Goal: Task Accomplishment & Management: Manage account settings

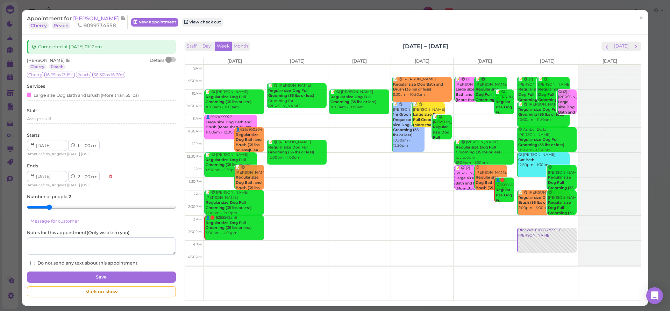
click at [629, 23] on div "Appointment for Reenae Chin Cherry Peach 9099734558 New appointment View check …" at bounding box center [331, 22] width 609 height 14
click at [639, 16] on span "×" at bounding box center [641, 18] width 5 height 10
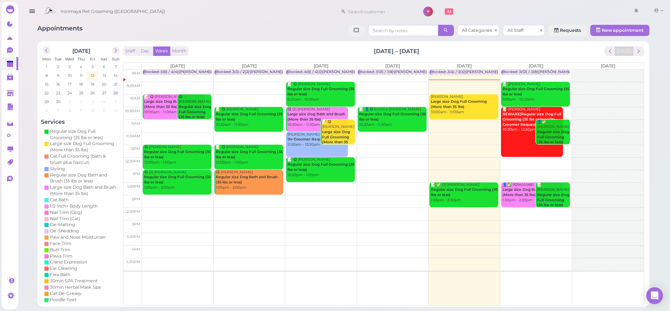
drag, startPoint x: 194, startPoint y: 12, endPoint x: 186, endPoint y: 9, distance: 7.9
click at [193, 11] on div "Ironmaya Pet Grooming (San Dimas) 1 Account" at bounding box center [353, 12] width 625 height 20
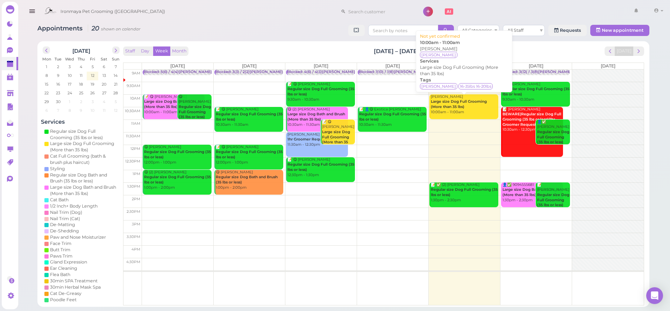
click at [445, 112] on div "[PERSON_NAME] Large size Dog Full Grooming (More than 35 lbs) 10:00am - 11:00am" at bounding box center [465, 104] width 68 height 21
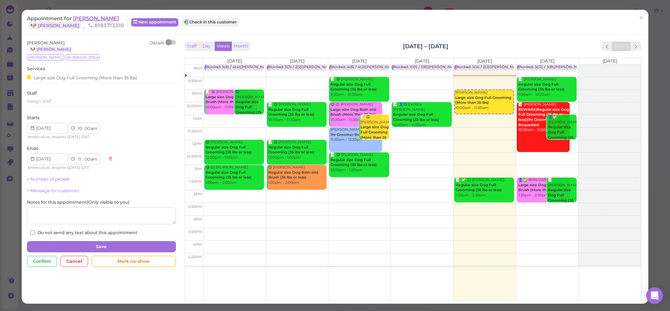
click at [86, 21] on span "[PERSON_NAME]" at bounding box center [96, 18] width 46 height 7
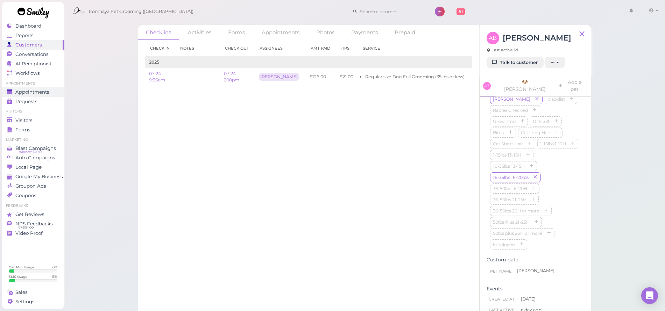
scroll to position [4, 0]
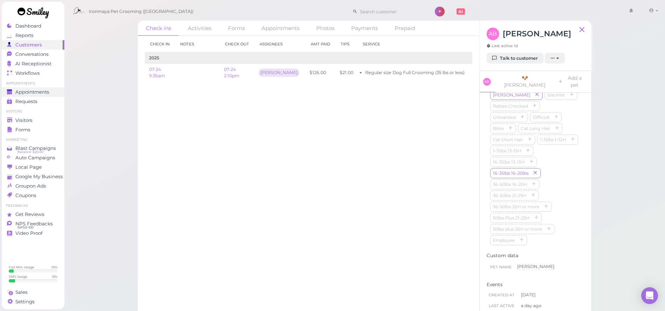
click at [31, 90] on span "Appointments" at bounding box center [32, 92] width 34 height 6
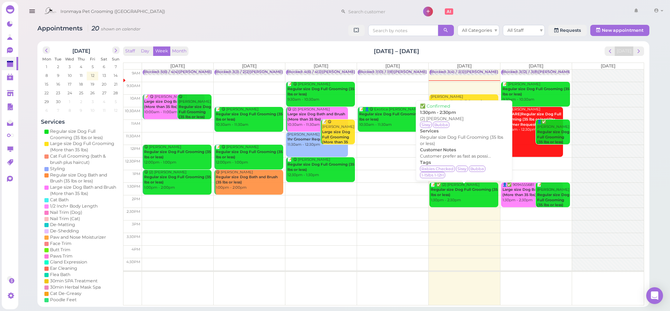
click at [468, 189] on b "Regular size Dog Full Grooming (35 lbs or less)" at bounding box center [464, 192] width 67 height 10
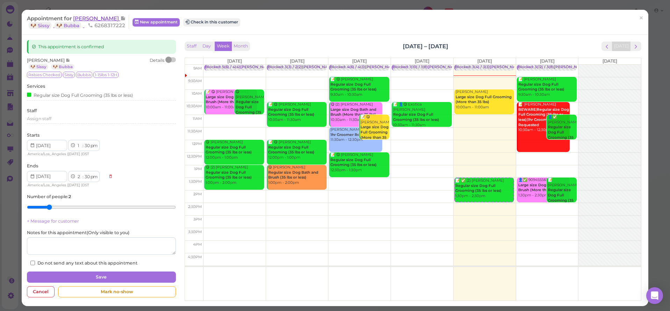
click at [94, 20] on span "[PERSON_NAME]" at bounding box center [96, 18] width 47 height 7
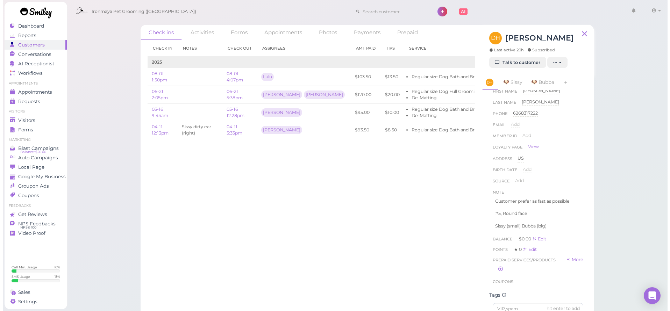
scroll to position [12, 0]
click at [38, 94] on span "Appointments" at bounding box center [32, 92] width 34 height 6
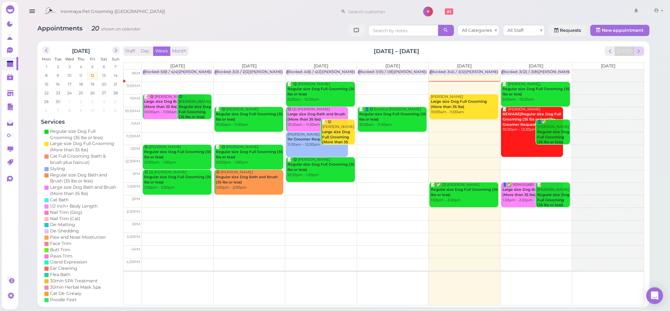
click at [638, 48] on span "next" at bounding box center [639, 51] width 7 height 7
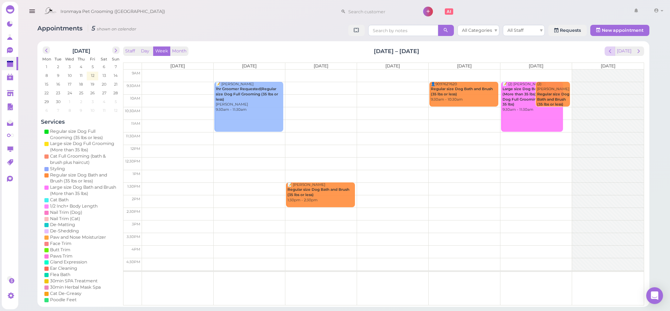
click at [611, 52] on span "prev" at bounding box center [610, 51] width 7 height 7
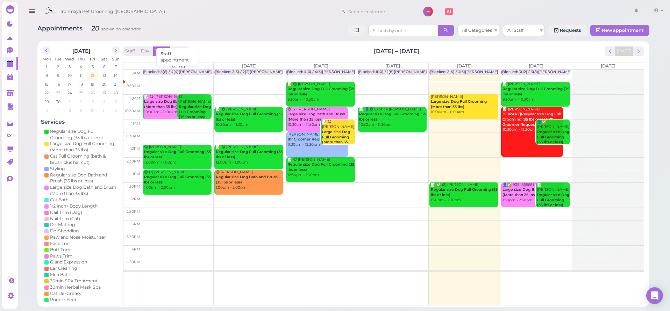
click at [189, 71] on div "Blocked: 5(6) / 4(4)[PERSON_NAME] • appointment" at bounding box center [191, 72] width 95 height 5
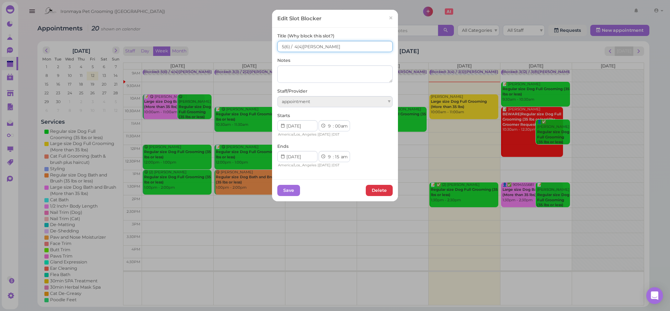
drag, startPoint x: 338, startPoint y: 44, endPoint x: 277, endPoint y: 47, distance: 61.6
click at [277, 47] on input "5(6) / 4(4)[PERSON_NAME]" at bounding box center [334, 46] width 115 height 11
click at [319, 43] on input "5(6) / 4(4)[PERSON_NAME]" at bounding box center [334, 46] width 115 height 11
drag, startPoint x: 319, startPoint y: 46, endPoint x: 282, endPoint y: 47, distance: 37.1
click at [277, 47] on input "5(6) / 4(4)[PERSON_NAME]" at bounding box center [334, 46] width 115 height 11
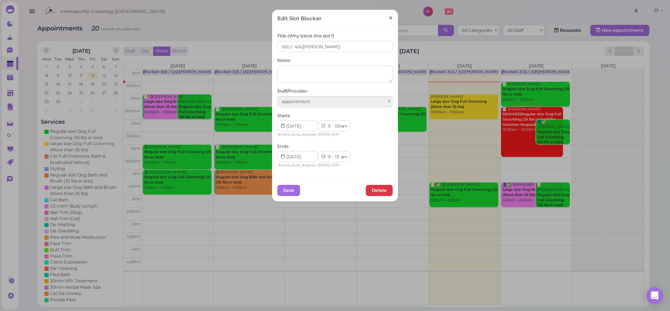
click at [389, 18] on span "×" at bounding box center [391, 18] width 5 height 10
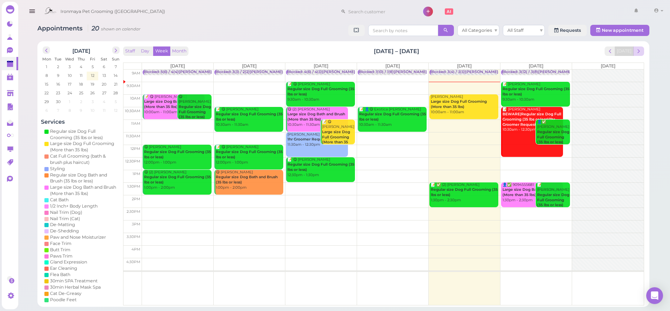
click at [639, 54] on span "next" at bounding box center [639, 51] width 7 height 7
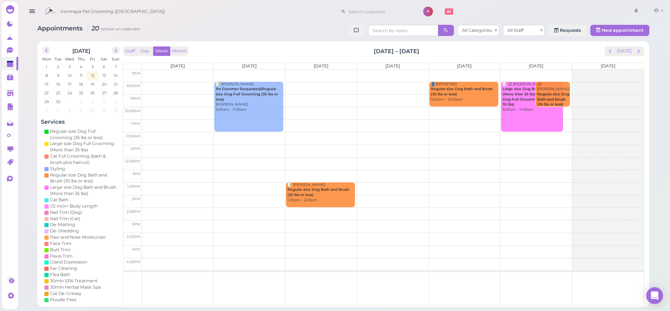
click at [153, 70] on td at bounding box center [393, 76] width 502 height 13
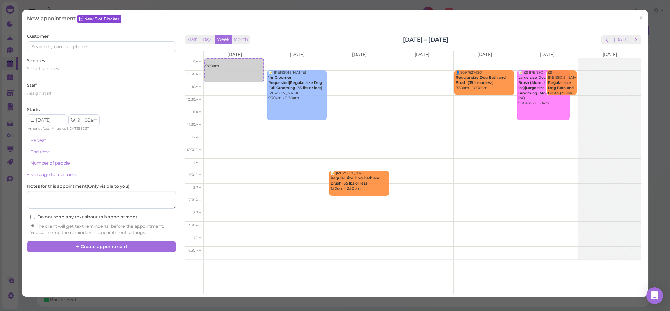
click at [88, 23] on link "New Slot Blocker" at bounding box center [99, 19] width 44 height 8
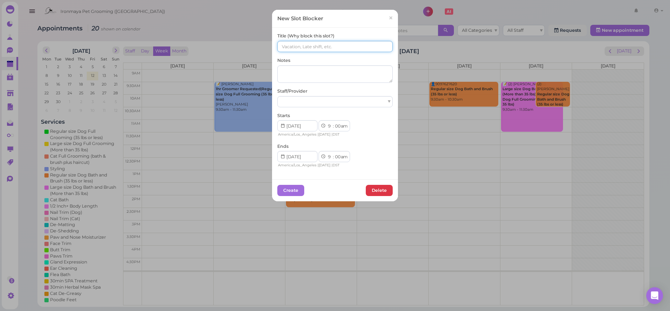
click at [310, 42] on input at bounding box center [334, 46] width 115 height 11
paste input "5(6) / 4(4)[PERSON_NAME]"
click at [281, 47] on input "5(6) / 4(4)[PERSON_NAME]" at bounding box center [334, 46] width 115 height 11
click at [291, 46] on input "(6) / 4(4)[PERSON_NAME]" at bounding box center [334, 46] width 115 height 11
type input "(6) / (4)[PERSON_NAME]"
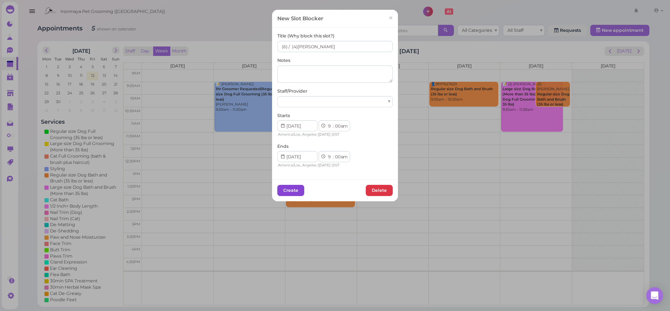
click at [294, 192] on button "Create" at bounding box center [290, 190] width 27 height 11
click at [335, 105] on div "Title (Why block this slot?) (6) / (4)[PERSON_NAME] Notes Staff/Provider Starts…" at bounding box center [334, 101] width 115 height 136
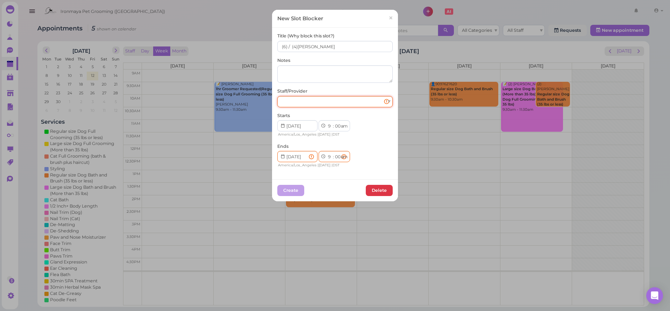
click at [333, 104] on div at bounding box center [334, 101] width 115 height 11
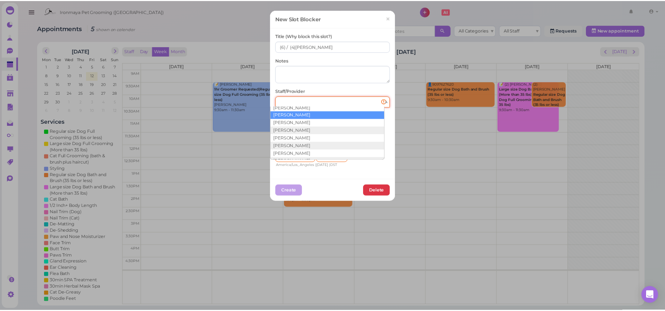
scroll to position [13, 0]
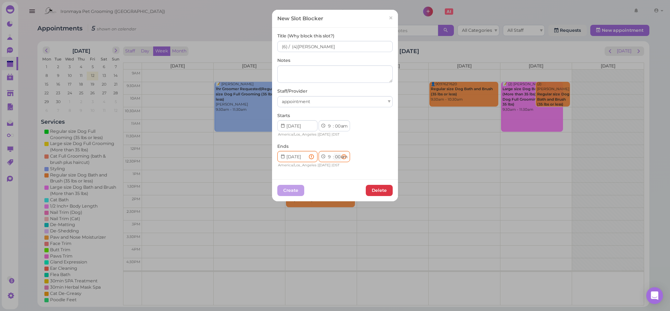
select select "15"
click at [293, 186] on button "Create" at bounding box center [290, 190] width 27 height 11
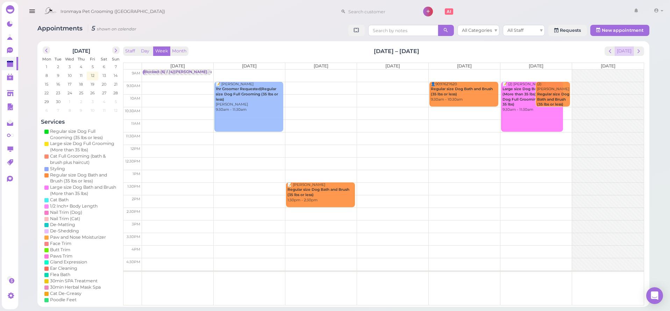
click at [622, 53] on button "[DATE]" at bounding box center [624, 51] width 19 height 9
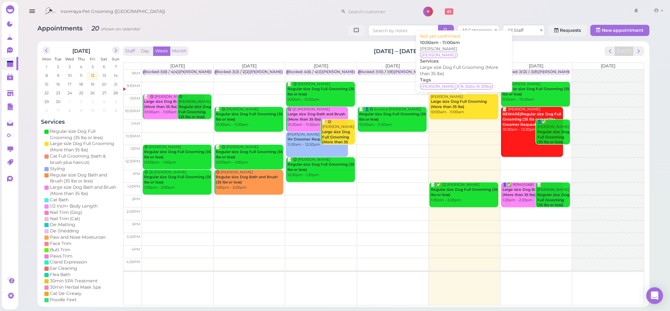
click at [463, 111] on div "[PERSON_NAME] Large size Dog Full Grooming (More than 35 lbs) 10:00am - 11:00am" at bounding box center [465, 104] width 68 height 21
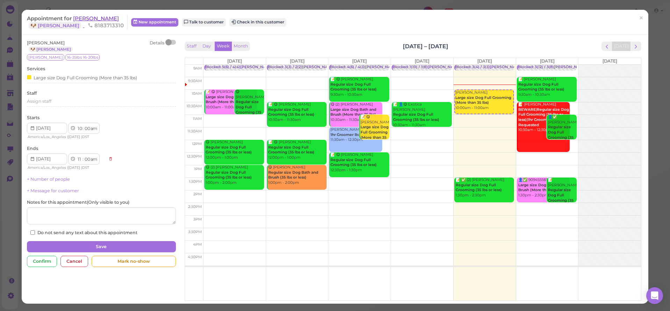
click at [78, 17] on span "[PERSON_NAME]" at bounding box center [96, 18] width 46 height 7
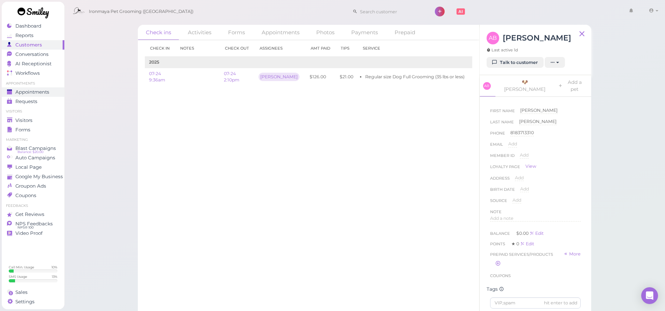
click at [44, 94] on span "Appointments" at bounding box center [32, 92] width 34 height 6
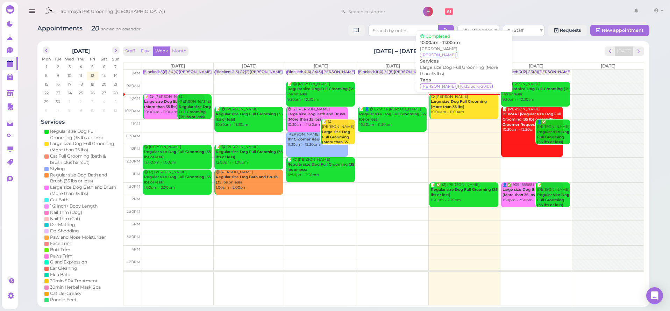
click at [463, 104] on b "Large size Dog Full Grooming (More than 35 lbs)" at bounding box center [459, 104] width 56 height 10
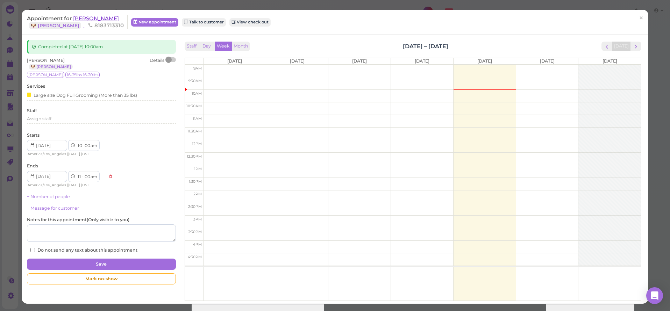
click at [82, 18] on span "[PERSON_NAME]" at bounding box center [96, 18] width 46 height 7
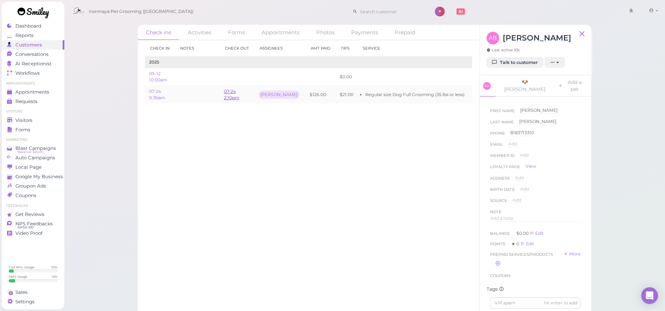
click at [232, 90] on link "07-24 2:10pm" at bounding box center [231, 95] width 15 height 12
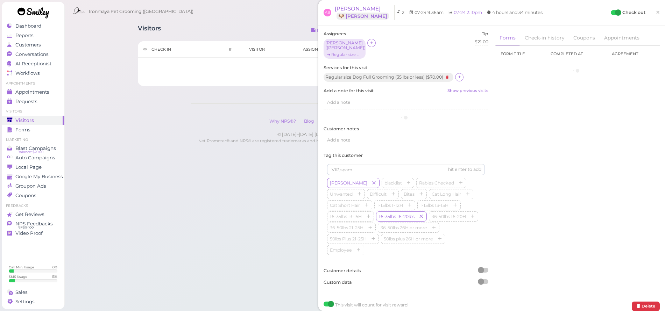
click at [232, 92] on div "Visitors Notes Schedule Reports New visitor New visit alert Check-in Customer c…" at bounding box center [364, 85] width 601 height 170
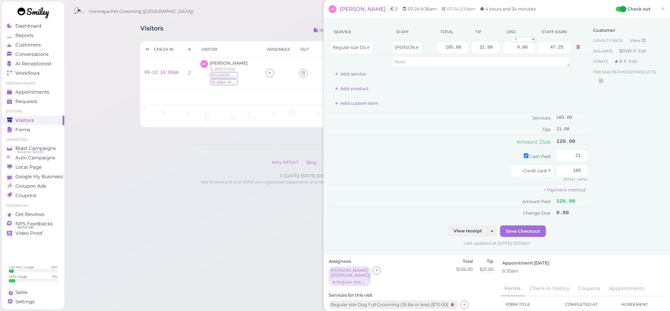
drag, startPoint x: 662, startPoint y: 10, endPoint x: 646, endPoint y: 7, distance: 16.0
click at [662, 10] on link "×" at bounding box center [663, 9] width 13 height 16
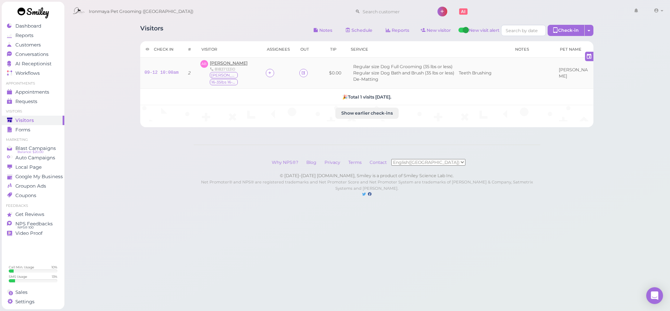
click at [234, 64] on span "[PERSON_NAME]" at bounding box center [229, 63] width 38 height 5
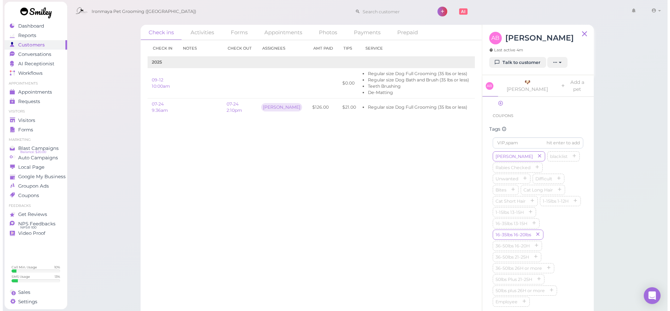
scroll to position [178, 0]
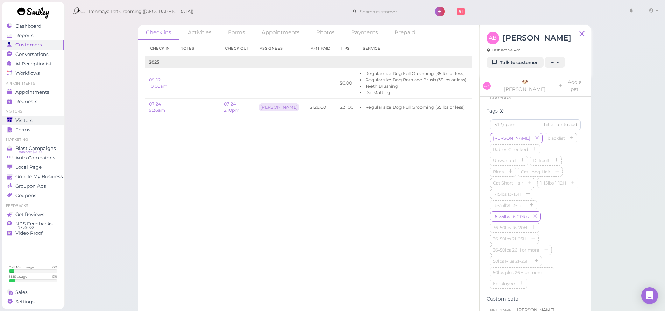
click at [49, 122] on div "Visitors" at bounding box center [32, 121] width 50 height 6
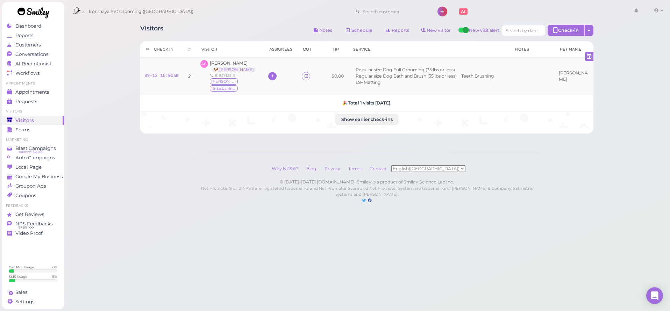
click at [268, 76] on div at bounding box center [272, 76] width 8 height 8
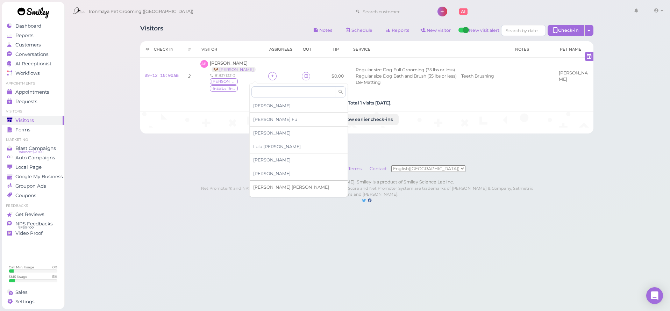
click at [266, 185] on span "[PERSON_NAME]" at bounding box center [291, 187] width 76 height 5
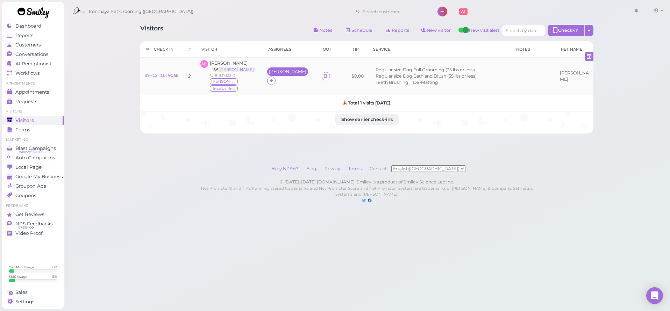
click at [269, 71] on div "[PERSON_NAME]" at bounding box center [287, 71] width 37 height 5
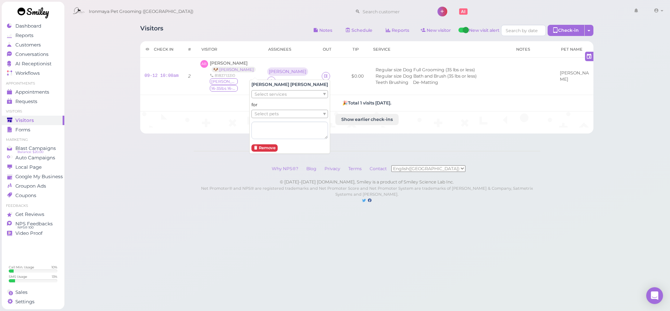
click at [268, 94] on span "Select services" at bounding box center [271, 95] width 32 height 8
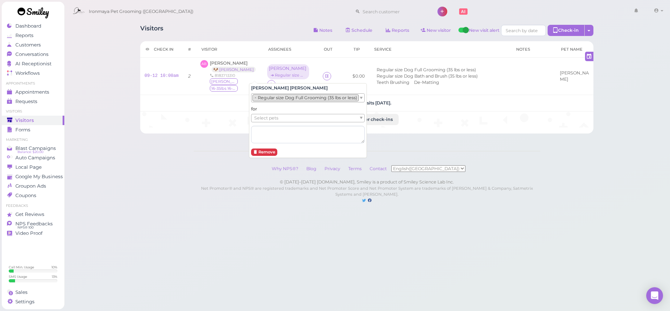
click at [269, 98] on li "× Regular size Dog Full Grooming (35 lbs or less)" at bounding box center [306, 97] width 106 height 7
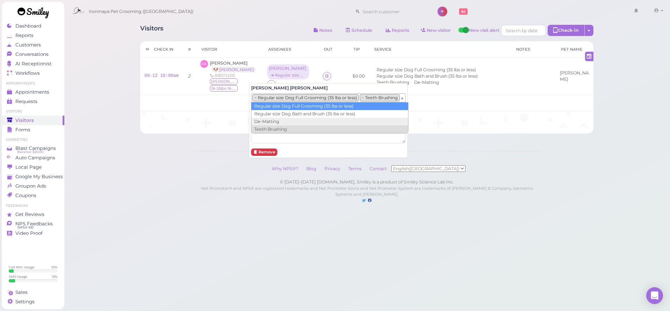
click at [274, 100] on li "× Regular size Dog Full Grooming (35 lbs or less)" at bounding box center [306, 97] width 106 height 7
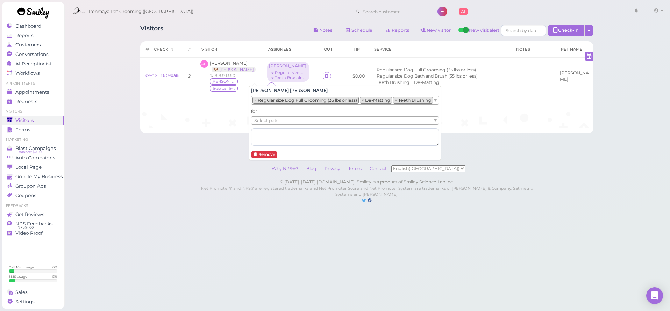
click at [271, 122] on span "Select pets" at bounding box center [266, 121] width 24 height 8
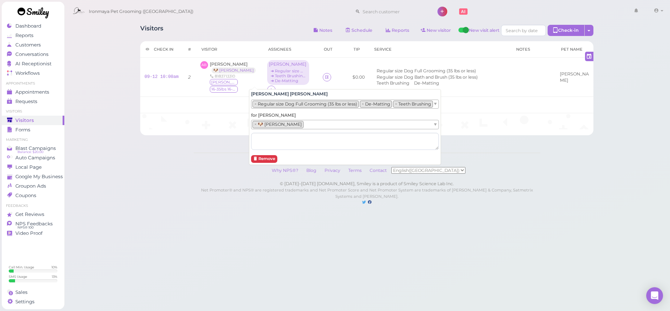
click at [144, 188] on div "Visitors Notes Schedule Reports New visitor New visit alert Check-in Customer c…" at bounding box center [367, 110] width 607 height 220
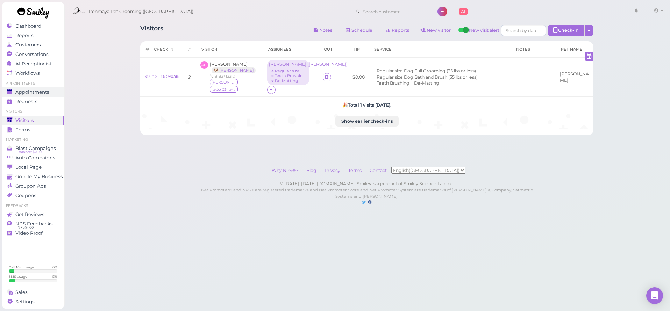
click at [19, 94] on span "Appointments" at bounding box center [32, 92] width 34 height 6
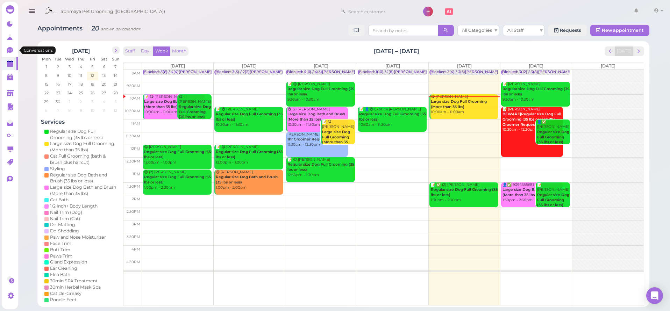
click at [15, 51] on link "0" at bounding box center [10, 50] width 16 height 13
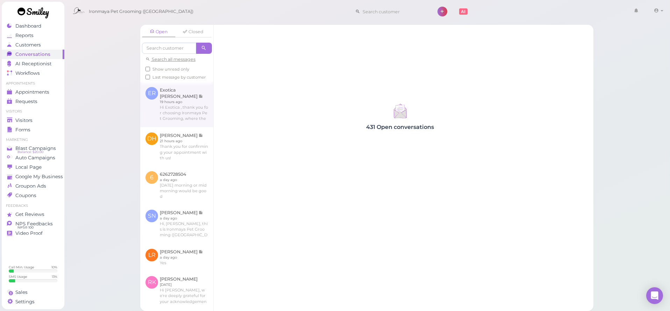
click at [167, 115] on link at bounding box center [176, 104] width 73 height 45
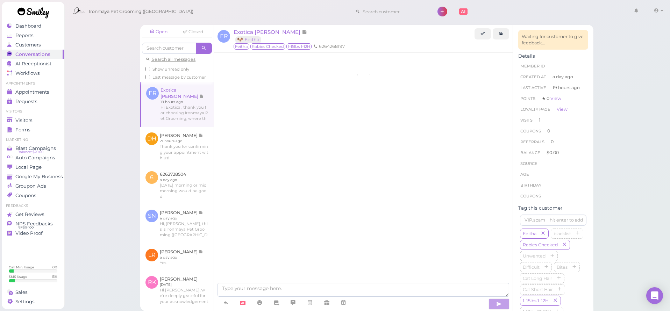
scroll to position [99, 0]
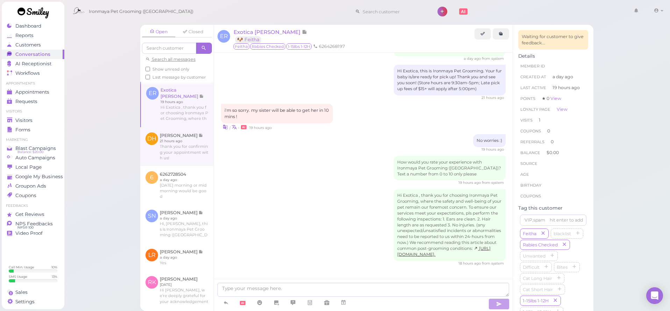
click at [171, 138] on link at bounding box center [176, 146] width 73 height 38
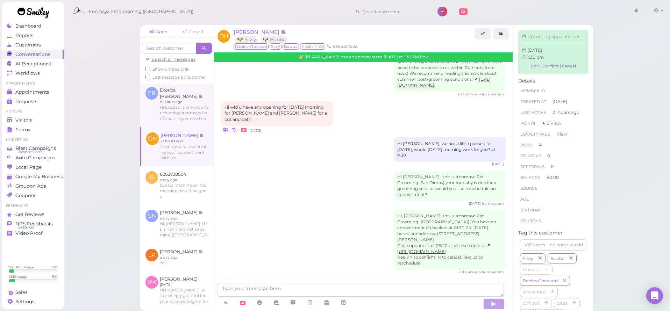
click at [175, 119] on link at bounding box center [176, 104] width 73 height 45
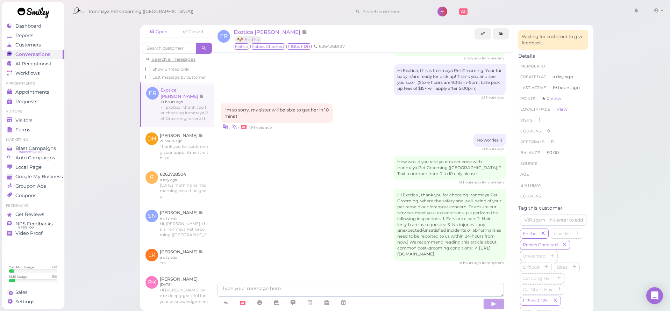
scroll to position [99, 0]
click at [31, 95] on span "Appointments" at bounding box center [32, 92] width 34 height 6
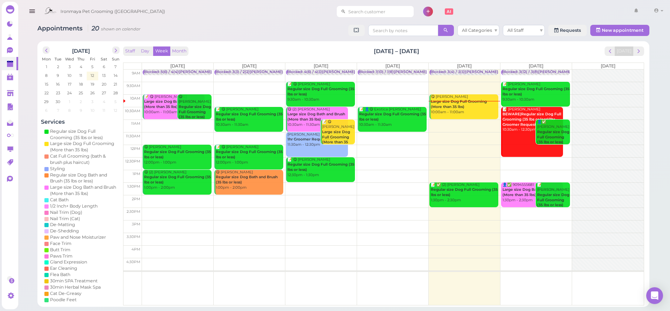
click at [347, 12] on input at bounding box center [380, 11] width 68 height 11
type input "626203"
click at [360, 20] on link "[PERSON_NAME] 6262036270 Pixie" at bounding box center [365, 27] width 80 height 20
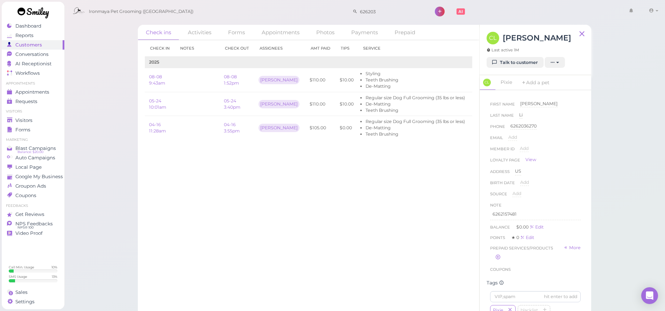
drag, startPoint x: 526, startPoint y: 61, endPoint x: 526, endPoint y: 48, distance: 12.6
click at [526, 61] on link "Talk to customer" at bounding box center [515, 62] width 57 height 11
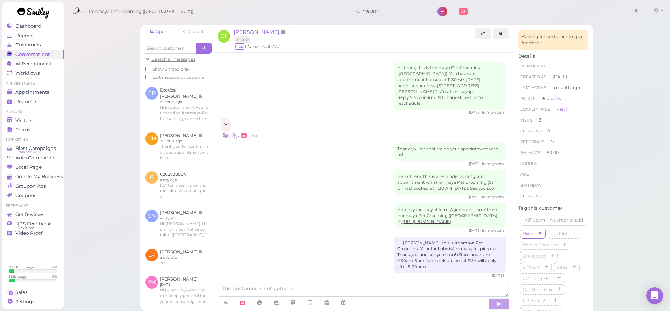
scroll to position [971, 0]
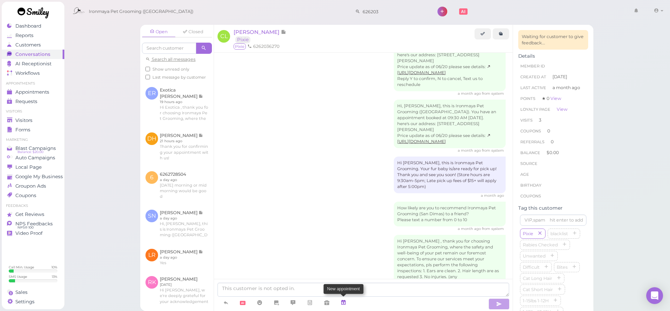
click at [345, 300] on icon at bounding box center [344, 302] width 6 height 7
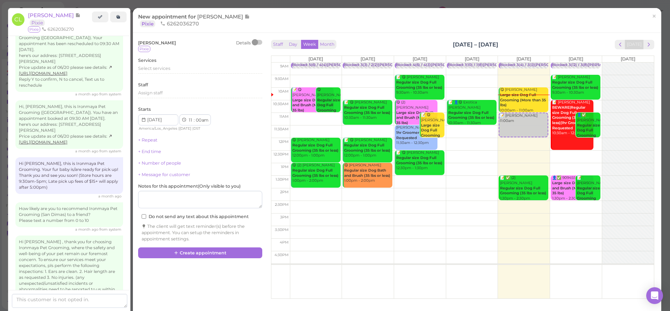
click at [597, 88] on div "9am 9:30am 10am 10:30am 11am 11:30am 12pm 12:30pm 1pm 1:30pm 2pm 2:30pm 3pm 3:3…" at bounding box center [462, 181] width 383 height 236
click at [597, 89] on td at bounding box center [472, 94] width 364 height 13
type input "[DATE]"
select select "10"
click at [156, 66] on span "Select services" at bounding box center [154, 68] width 32 height 5
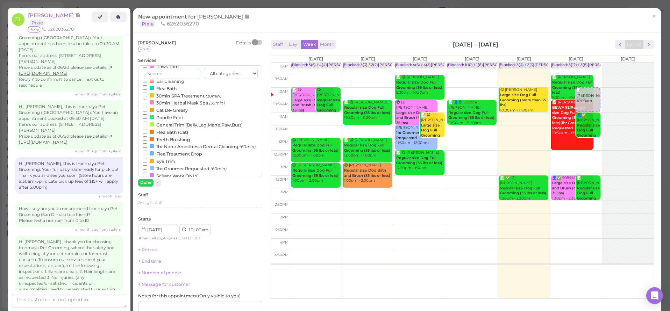
scroll to position [190, 0]
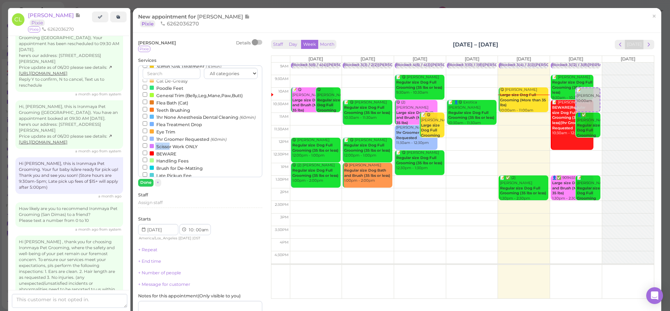
click at [170, 143] on label "Scissor Work ONLY" at bounding box center [170, 146] width 55 height 7
click at [147, 143] on input "Scissor Work ONLY" at bounding box center [145, 145] width 5 height 5
click at [170, 135] on label "1hr Groomer Requested (60min)" at bounding box center [185, 138] width 84 height 7
click at [147, 136] on input "1hr Groomer Requested (60min)" at bounding box center [145, 138] width 5 height 5
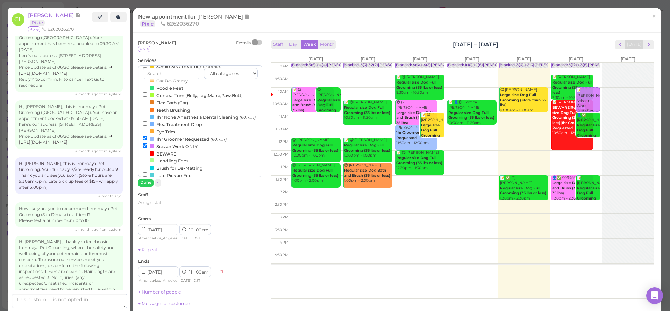
click at [169, 143] on label "Scissor Work ONLY" at bounding box center [170, 146] width 55 height 7
click at [147, 143] on input "Scissor Work ONLY" at bounding box center [145, 145] width 5 height 5
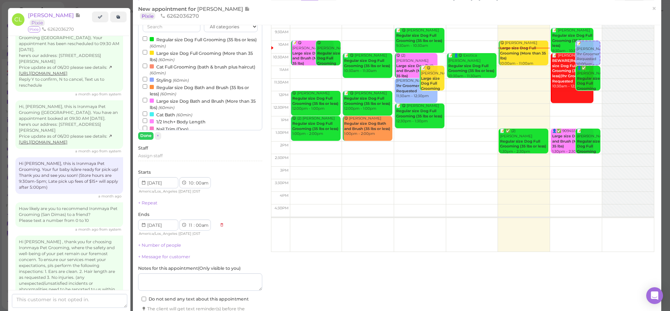
scroll to position [0, 0]
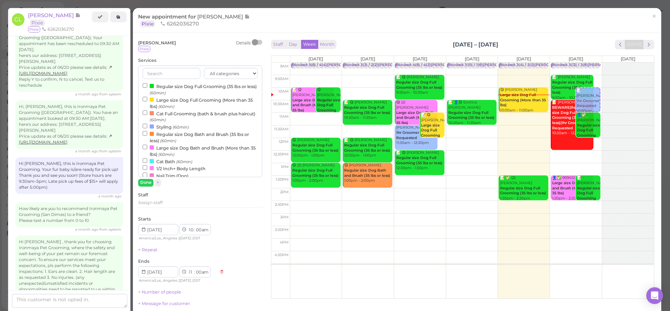
click at [154, 86] on div at bounding box center [152, 86] width 4 height 4
click at [147, 86] on input "Regular size Dog Full Grooming (35 lbs or less) (60min)" at bounding box center [145, 85] width 5 height 5
select select "12"
select select "pm"
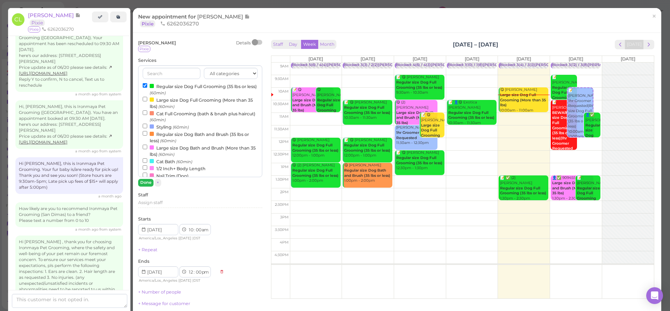
click at [146, 182] on button "Done" at bounding box center [145, 182] width 15 height 7
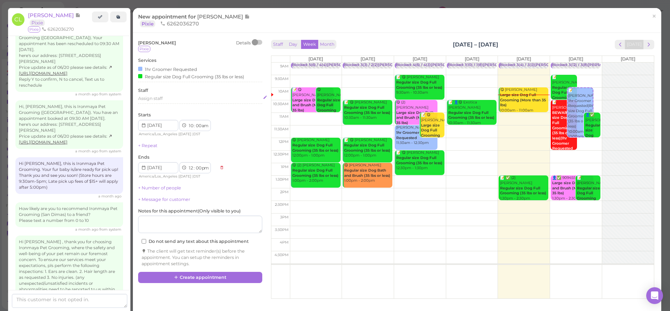
click at [156, 96] on span "Assign staff" at bounding box center [150, 98] width 24 height 5
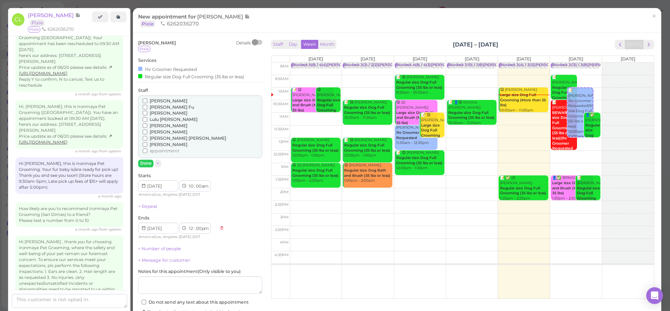
click at [156, 112] on span "[PERSON_NAME]" at bounding box center [169, 113] width 38 height 5
click at [147, 112] on input "[PERSON_NAME]" at bounding box center [145, 113] width 5 height 5
select select "11"
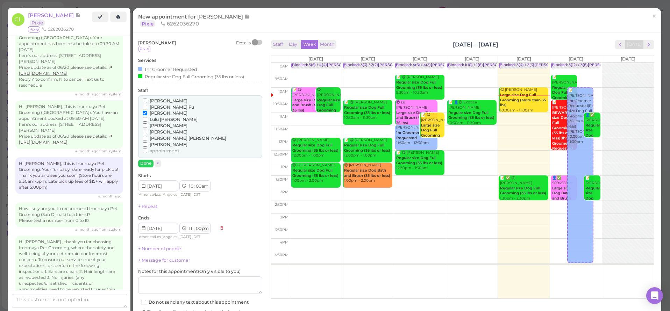
select select "am"
drag, startPoint x: 206, startPoint y: 226, endPoint x: 211, endPoint y: 201, distance: 25.2
click at [211, 204] on div "+ Repeat" at bounding box center [200, 207] width 124 height 6
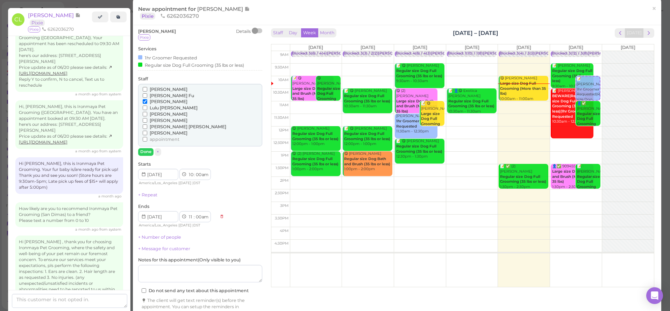
scroll to position [30, 0]
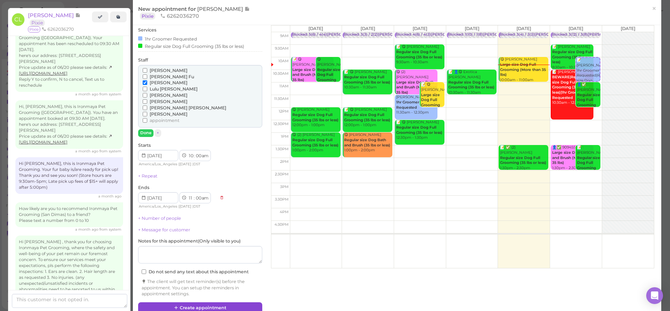
click at [187, 303] on button "Create appointment" at bounding box center [200, 308] width 124 height 11
select select "12"
select select "pm"
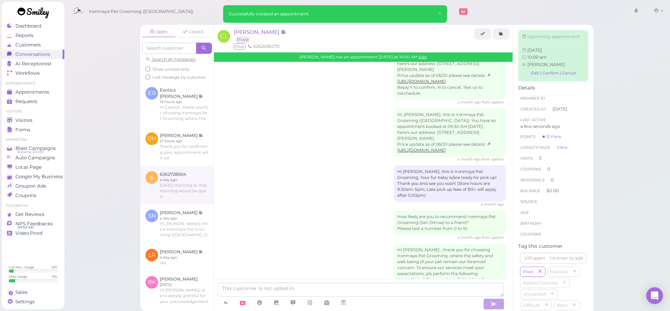
scroll to position [1037, 0]
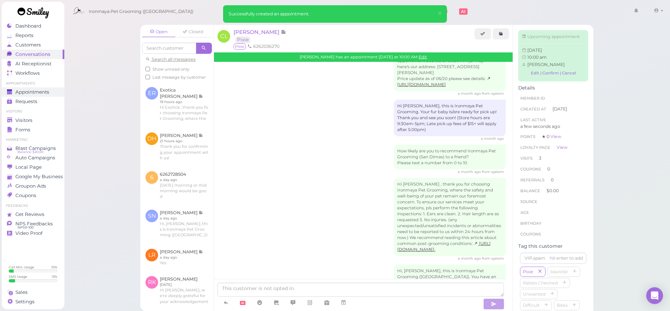
click at [50, 95] on link "Appointments" at bounding box center [33, 91] width 63 height 9
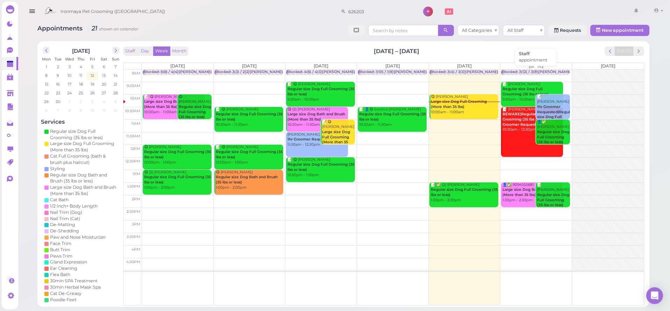
click at [539, 73] on div "Blocked: 3(12) / 3(8)[PERSON_NAME] [PERSON_NAME] • appointment" at bounding box center [567, 72] width 131 height 5
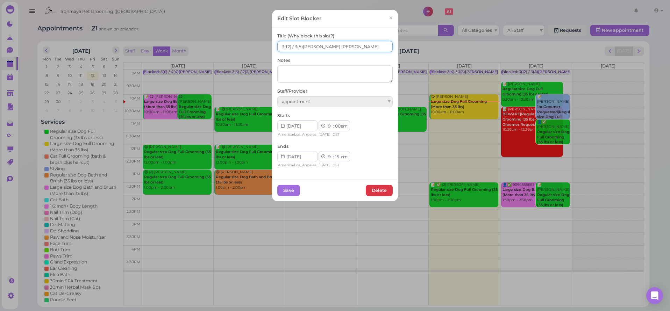
click at [293, 46] on input "3(12) / 3(8)[PERSON_NAME] [PERSON_NAME]" at bounding box center [334, 46] width 115 height 11
click at [280, 48] on input "3(12) / 5(8)[PERSON_NAME] [PERSON_NAME]" at bounding box center [334, 46] width 115 height 11
type input "6(12) / 5(8)[PERSON_NAME] [PERSON_NAME]"
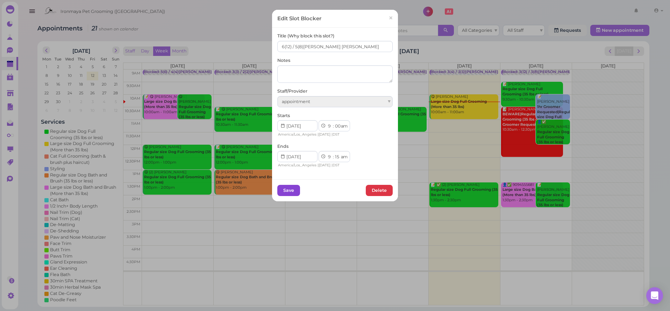
click at [289, 192] on button "Save" at bounding box center [288, 190] width 23 height 11
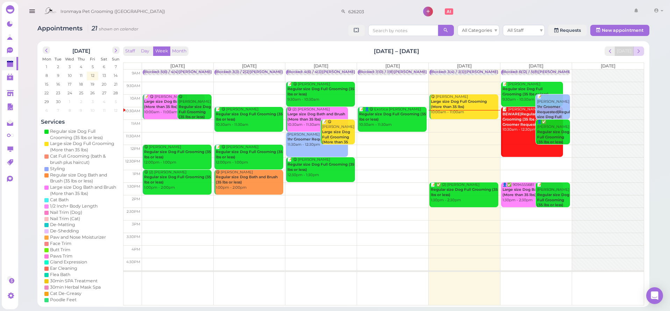
click at [644, 53] on button "next" at bounding box center [638, 51] width 11 height 9
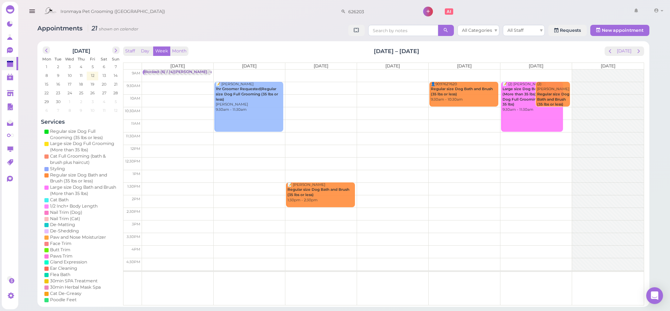
click at [181, 83] on td at bounding box center [393, 88] width 502 height 13
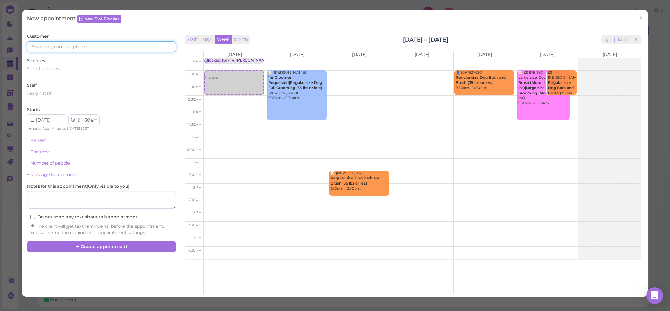
click at [111, 49] on input at bounding box center [101, 46] width 149 height 11
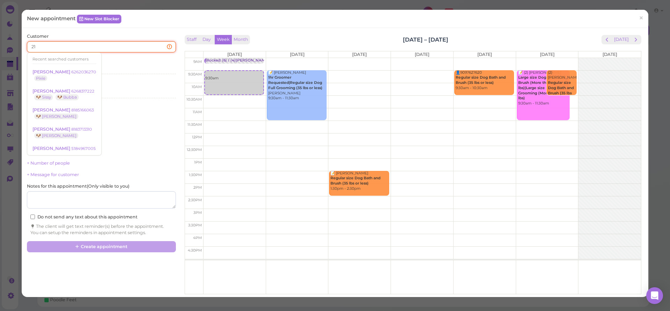
type input "2"
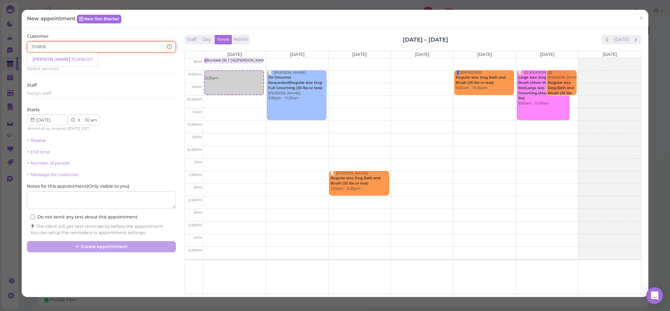
type input "310818"
click at [71, 60] on small "3108181207" at bounding box center [82, 59] width 22 height 5
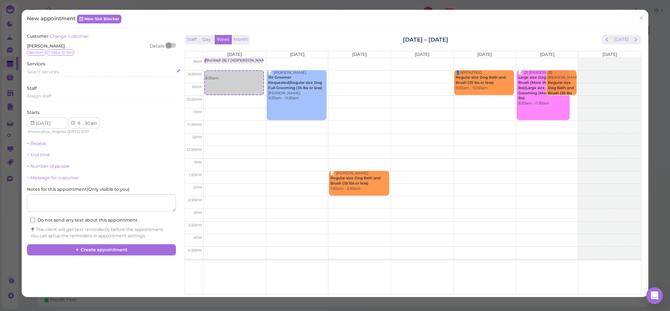
click at [64, 73] on div "Select services" at bounding box center [101, 72] width 149 height 6
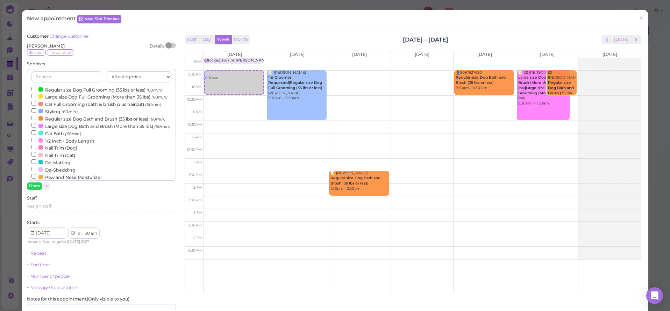
click at [67, 89] on label "Regular size Dog Full Grooming (35 lbs or less) (60min)" at bounding box center [96, 89] width 131 height 7
click at [36, 89] on input "Regular size Dog Full Grooming (35 lbs or less) (60min)" at bounding box center [33, 89] width 5 height 5
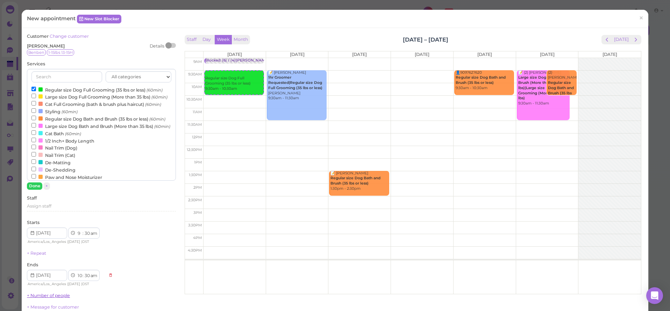
click at [33, 183] on button "Done" at bounding box center [34, 186] width 15 height 7
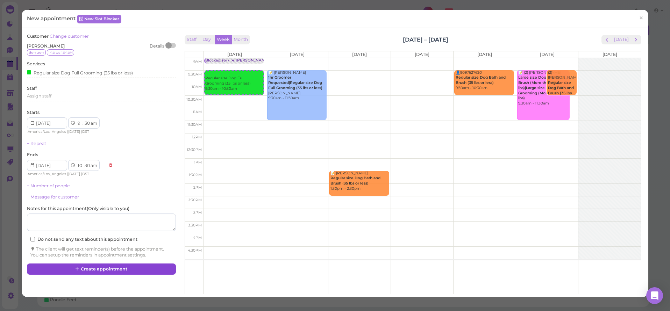
click at [73, 264] on button "Create appointment" at bounding box center [101, 269] width 149 height 11
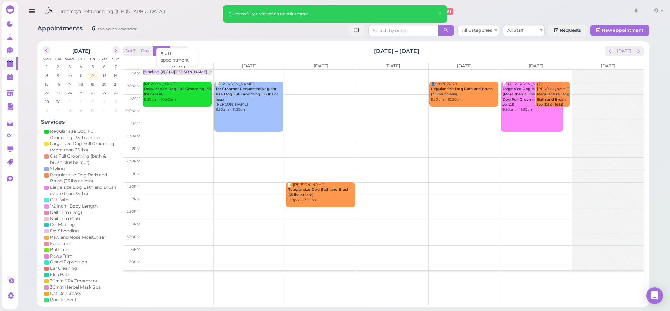
click at [176, 72] on div "Blocked: (6) / (4)[PERSON_NAME] • appointment" at bounding box center [189, 72] width 91 height 5
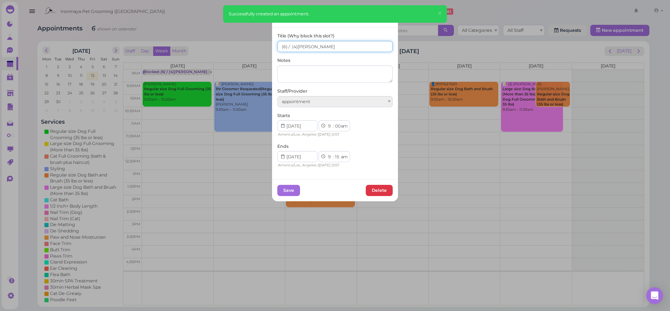
click at [290, 48] on input "(6) / (4)[PERSON_NAME]" at bounding box center [334, 46] width 115 height 11
click at [279, 43] on input "(6) / 1(4)[PERSON_NAME]" at bounding box center [334, 46] width 115 height 11
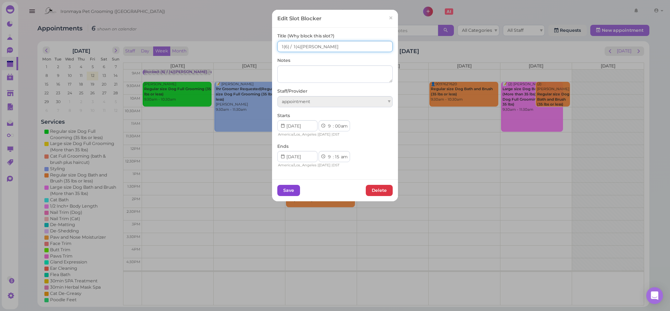
type input "1(6) / 1(4)[PERSON_NAME]"
click at [292, 188] on button "Save" at bounding box center [288, 190] width 23 height 11
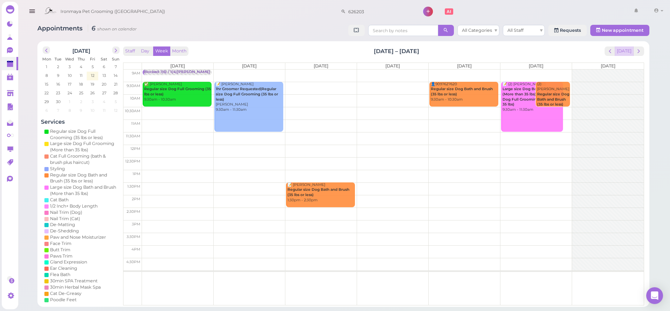
click at [621, 51] on button "[DATE]" at bounding box center [624, 51] width 19 height 9
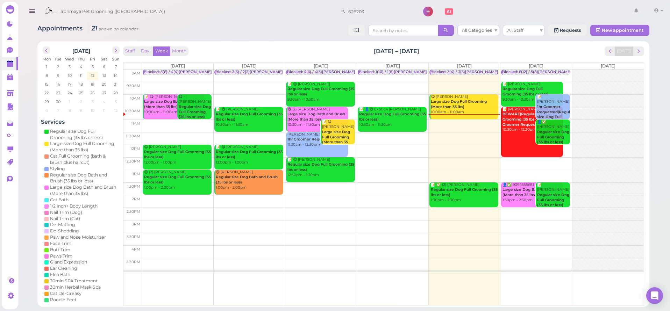
click at [536, 162] on td at bounding box center [393, 163] width 502 height 13
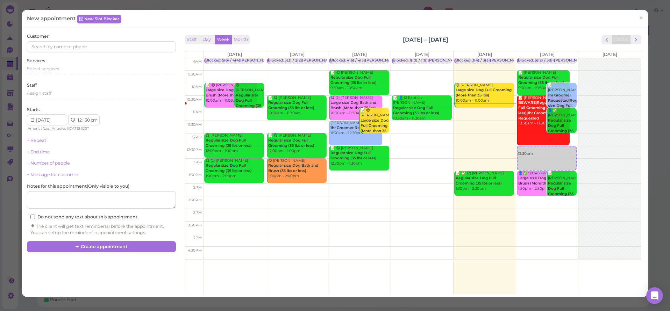
click at [44, 54] on div "Customer Services Select services Staff Assign staff Starts 1 2 3 4 5 6 7 8 9 1…" at bounding box center [101, 134] width 149 height 203
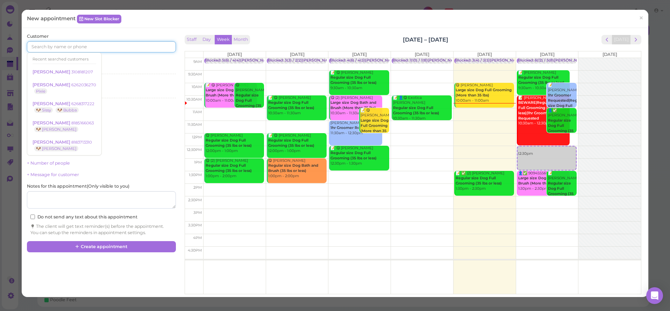
click at [47, 46] on input at bounding box center [101, 46] width 149 height 11
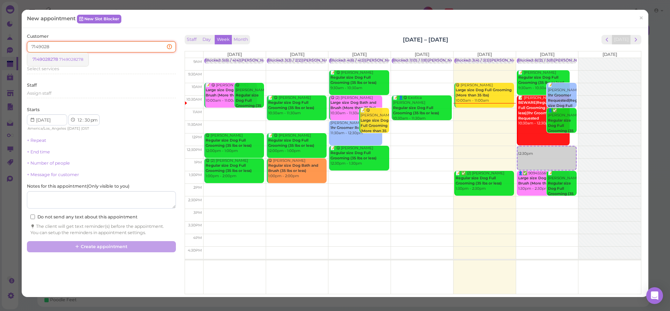
type input "7149028"
click at [36, 57] on span "7149028278" at bounding box center [46, 59] width 27 height 5
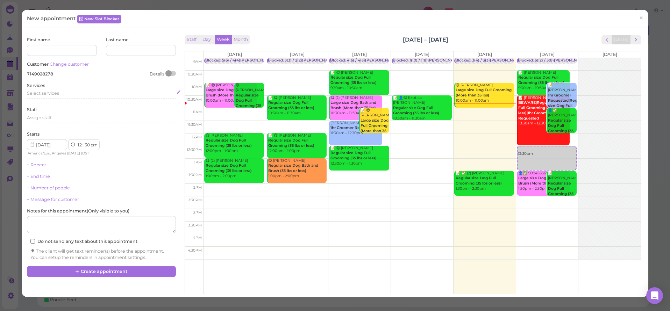
click at [46, 93] on span "Select services" at bounding box center [43, 93] width 32 height 5
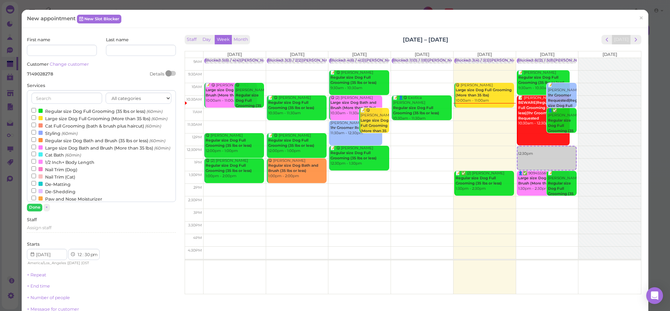
click at [60, 144] on label "Regular size Dog Bath and Brush (35 lbs or less) (60min)" at bounding box center [98, 140] width 134 height 7
click at [36, 142] on input "Regular size Dog Bath and Brush (35 lbs or less) (60min)" at bounding box center [33, 139] width 5 height 5
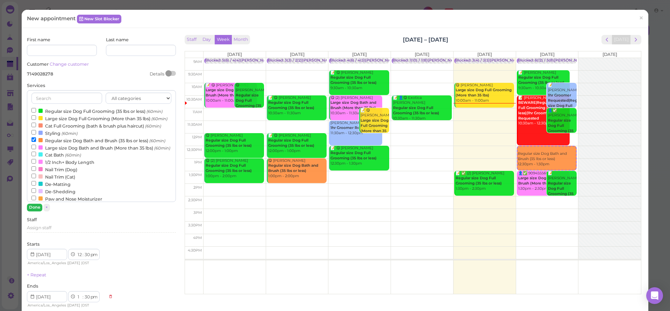
click at [31, 205] on button "Done" at bounding box center [34, 207] width 15 height 7
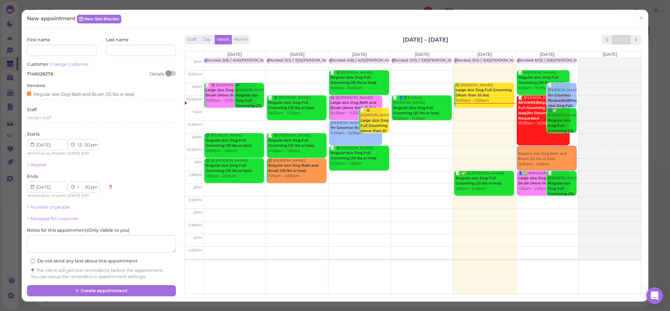
click at [77, 281] on div "First name Last name Customer Change customer 7149028278 Details Services Regul…" at bounding box center [101, 159] width 156 height 252
click at [82, 285] on button "Create appointment" at bounding box center [101, 290] width 149 height 11
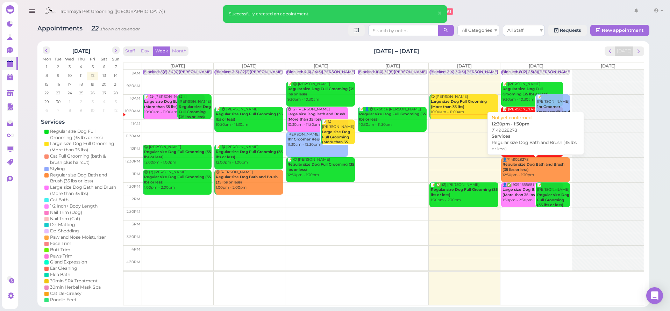
click at [521, 169] on b "Regular size Dog Bath and Brush (35 lbs or less)" at bounding box center [534, 167] width 62 height 10
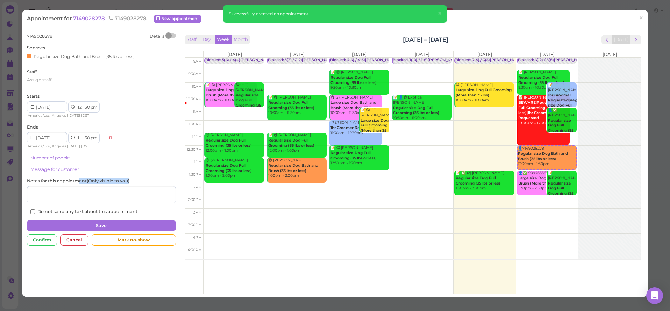
click at [80, 182] on div "Notes for this appointment ( Only visible to you )" at bounding box center [101, 191] width 149 height 26
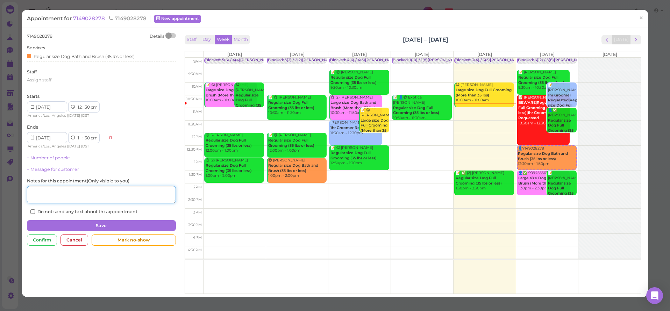
click at [78, 188] on textarea at bounding box center [101, 194] width 149 height 17
type textarea "diamind bar customer"
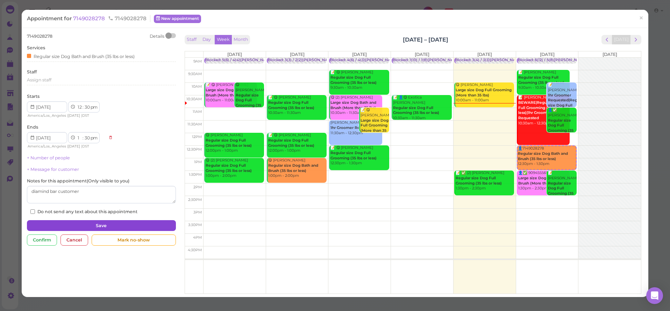
click at [79, 226] on button "Save" at bounding box center [101, 225] width 149 height 11
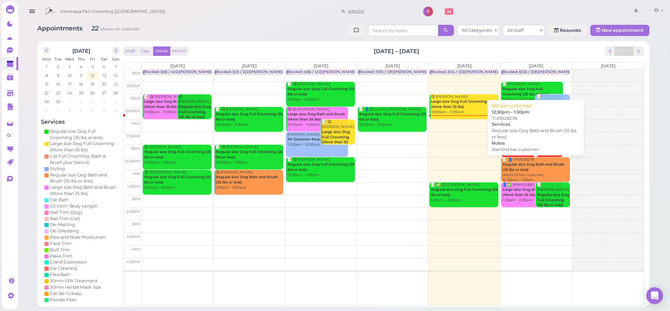
click at [550, 168] on div "📝 👤7149028278 Regular size Dog Bath and Brush (35 lbs or less) diamind bar cust…" at bounding box center [536, 170] width 68 height 26
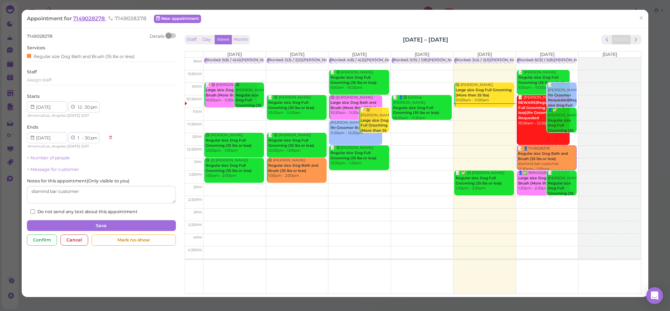
click at [92, 18] on span "7149028278" at bounding box center [89, 18] width 33 height 7
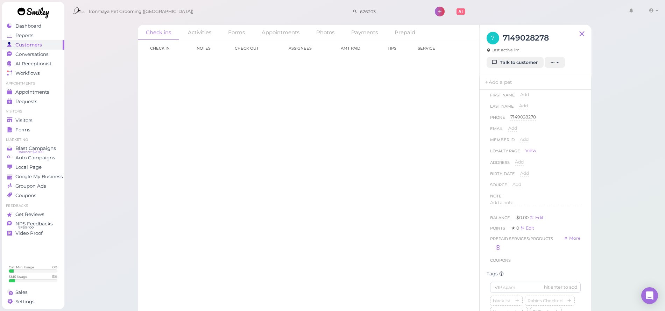
scroll to position [51, 0]
click at [503, 250] on input at bounding box center [535, 244] width 91 height 11
type input "[GEOGRAPHIC_DATA]"
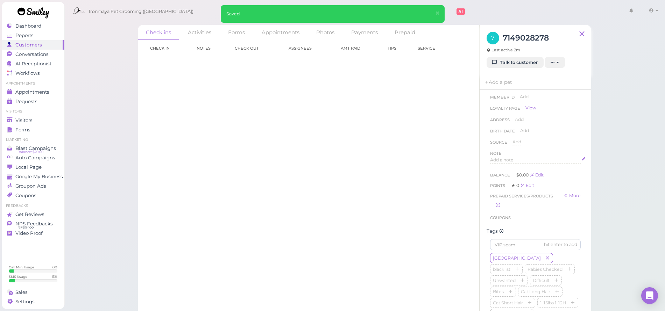
click at [510, 159] on span "Add a note" at bounding box center [501, 159] width 23 height 5
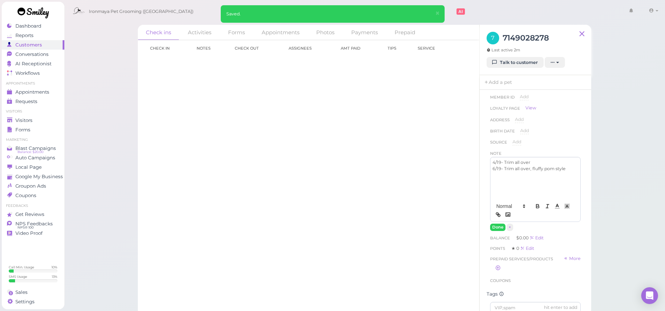
scroll to position [6, 0]
click at [500, 227] on button "Done" at bounding box center [497, 227] width 15 height 7
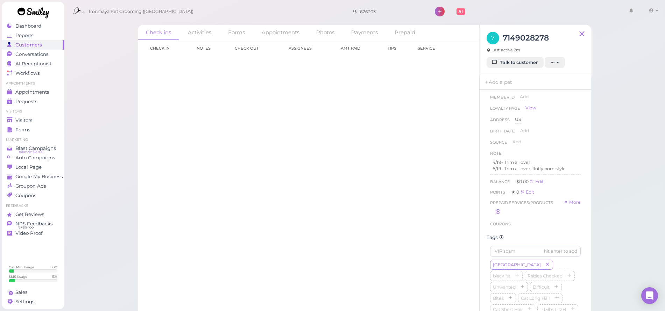
scroll to position [61, 0]
click at [565, 267] on button "button" at bounding box center [569, 266] width 8 height 7
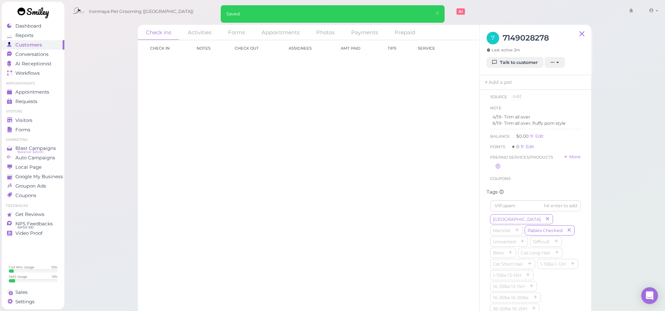
scroll to position [128, 0]
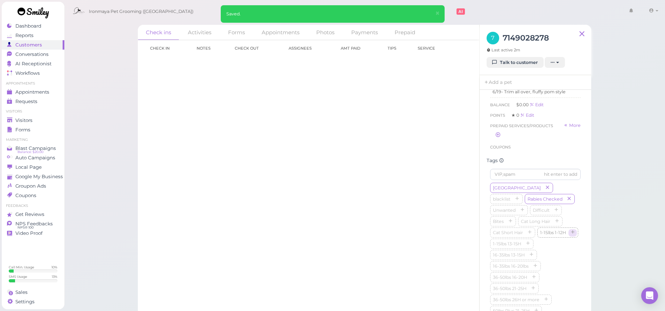
click at [571, 235] on icon "button" at bounding box center [573, 233] width 4 height 5
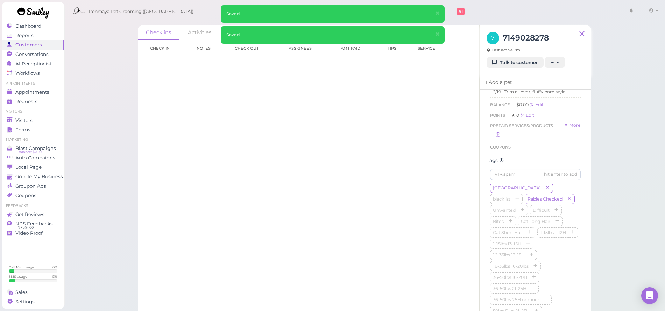
click at [502, 81] on link "Add a pet" at bounding box center [498, 82] width 37 height 15
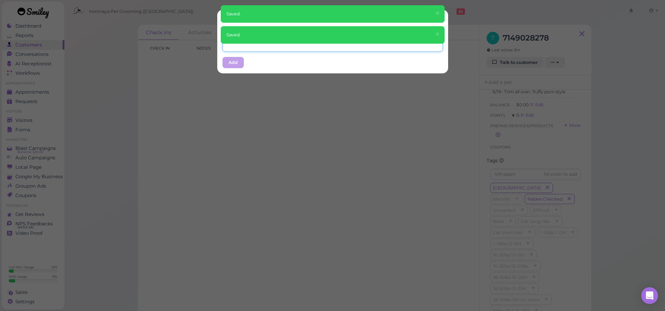
click at [241, 49] on input "text" at bounding box center [332, 46] width 220 height 11
type input "[GEOGRAPHIC_DATA]"
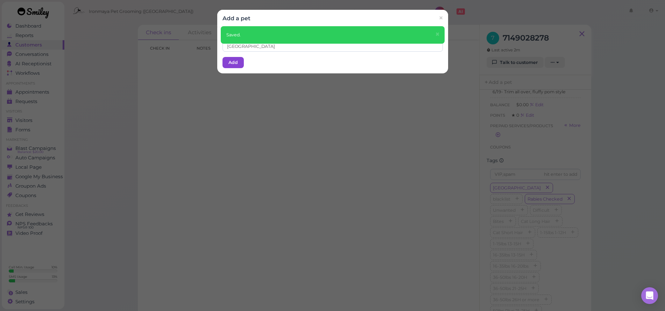
click at [238, 62] on button "Add" at bounding box center [232, 62] width 21 height 11
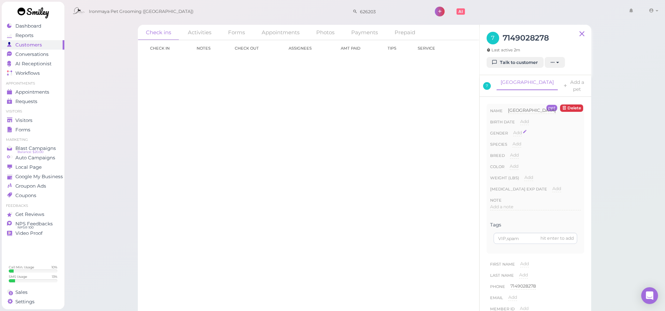
click at [520, 130] on div "Add" at bounding box center [517, 133] width 9 height 7
select select "[DEMOGRAPHIC_DATA]"
click at [518, 142] on button "Done" at bounding box center [521, 145] width 15 height 7
click at [516, 141] on span "Add" at bounding box center [516, 143] width 9 height 5
select select "Dog"
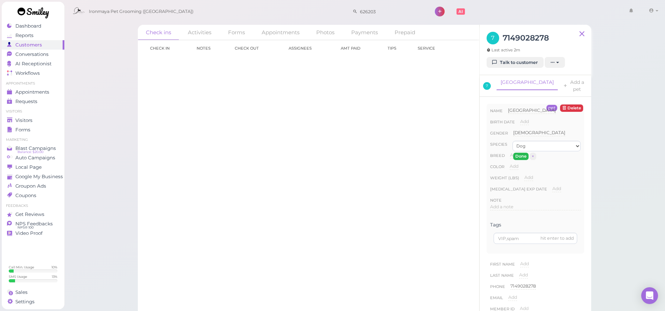
click at [518, 153] on button "Done" at bounding box center [520, 156] width 15 height 7
click at [518, 153] on div "Add" at bounding box center [514, 158] width 9 height 11
click at [517, 153] on span "Add" at bounding box center [514, 155] width 9 height 5
type input "Pom"
click at [522, 164] on button "Done" at bounding box center [518, 167] width 15 height 7
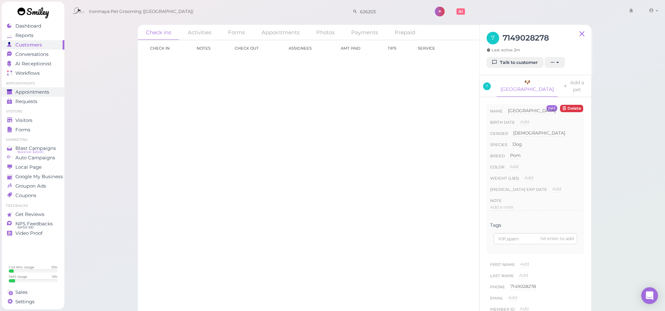
click at [36, 91] on span "Appointments" at bounding box center [32, 92] width 34 height 6
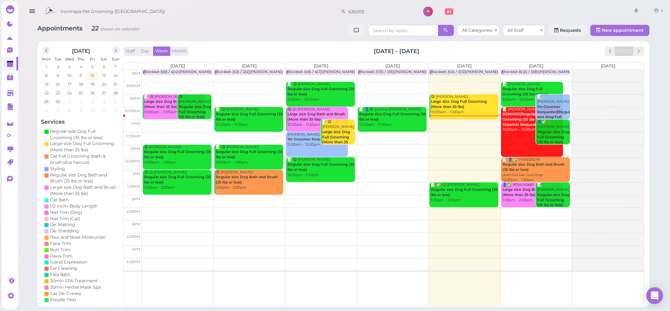
click at [551, 173] on div "📝 👤✅ 7149028278 Regular size Dog Bath and Brush (35 lbs or less) diamind bar cu…" at bounding box center [536, 170] width 68 height 26
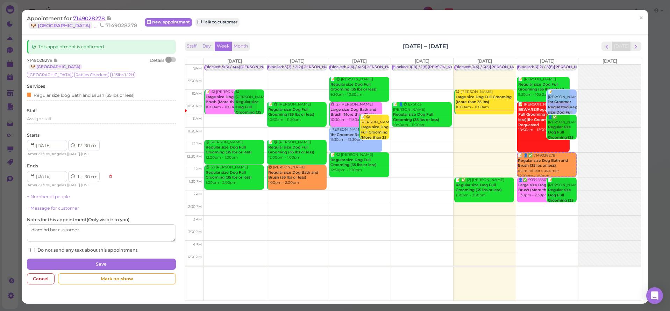
click at [83, 19] on span "7149028278" at bounding box center [89, 18] width 33 height 7
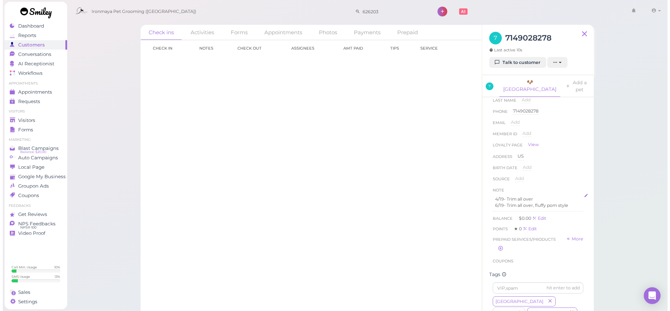
scroll to position [177, 0]
click at [501, 195] on p "4/19- Trim all over" at bounding box center [536, 198] width 86 height 6
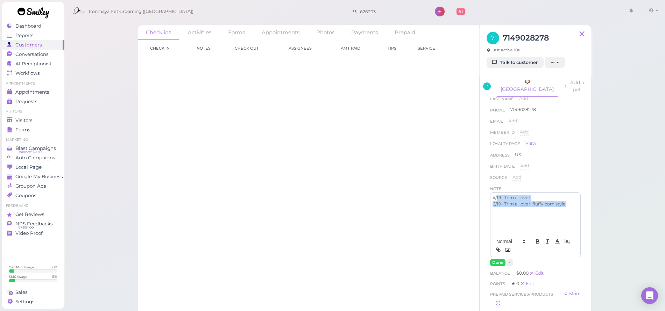
drag, startPoint x: 504, startPoint y: 200, endPoint x: 498, endPoint y: 190, distance: 11.5
click at [498, 193] on div "4/19- Trim all over 6/19- Trim all over, fluffy pom style" at bounding box center [535, 214] width 90 height 42
click at [504, 200] on div "4/19- Trim all over 6/19- Trim all over, fluffy pom style" at bounding box center [535, 214] width 90 height 42
drag, startPoint x: 503, startPoint y: 195, endPoint x: 491, endPoint y: 186, distance: 15.3
click at [490, 193] on div "4/19- Trim all over 6/19- Trim all over, fluffy pom style" at bounding box center [535, 214] width 90 height 42
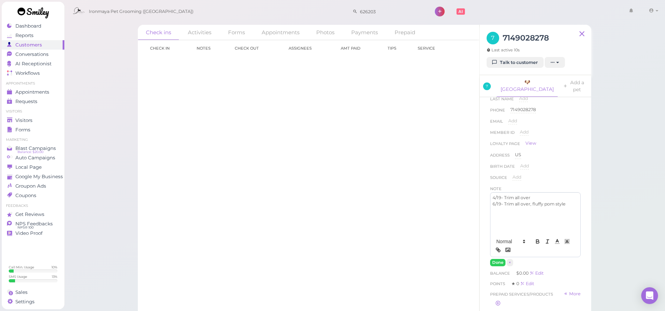
click at [495, 195] on p "4/19- Trim all over" at bounding box center [536, 198] width 86 height 6
drag, startPoint x: 540, startPoint y: 190, endPoint x: 487, endPoint y: 188, distance: 52.9
click at [488, 186] on div "First Name Add Last Name Add Phone [PHONE_NUMBER] 7149028278 Email Add Member I…" at bounding box center [536, 202] width 98 height 242
click at [495, 259] on button "Done" at bounding box center [497, 262] width 15 height 7
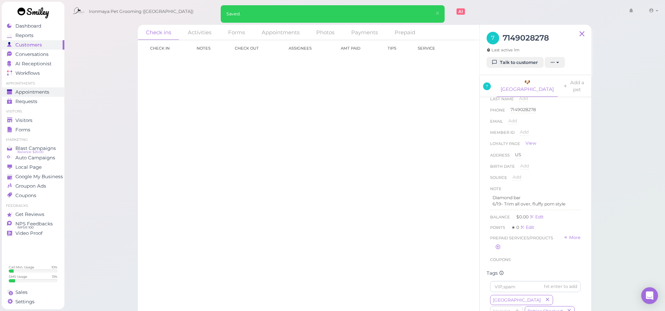
click at [35, 91] on span "Appointments" at bounding box center [32, 92] width 34 height 6
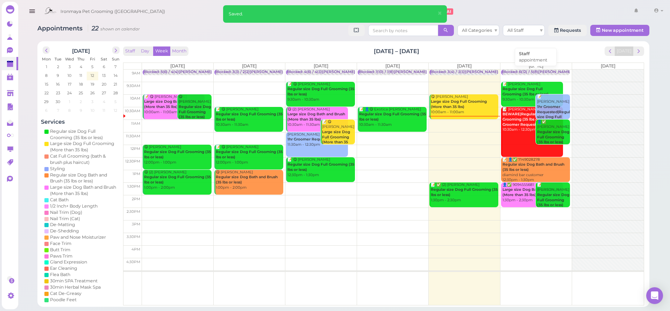
click at [517, 70] on div "Blocked: 6(12) / 5(8)[PERSON_NAME] [PERSON_NAME] • appointment" at bounding box center [567, 72] width 131 height 5
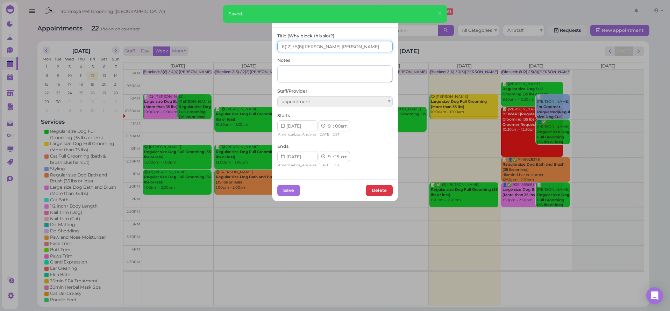
click at [277, 45] on input "6(12) / 5(8)[PERSON_NAME] [PERSON_NAME]" at bounding box center [334, 46] width 115 height 11
click at [277, 44] on input "6(12) / 5(8)[PERSON_NAME] [PERSON_NAME]" at bounding box center [334, 46] width 115 height 11
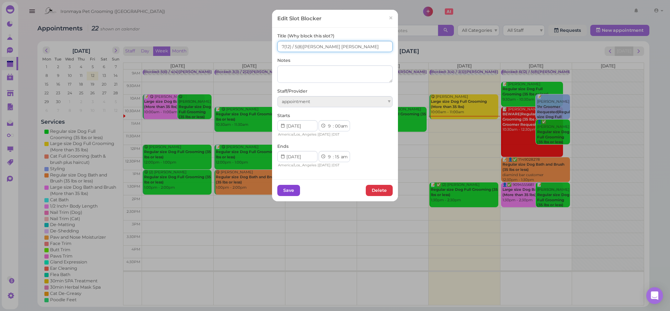
type input "7(12) / 5(8)[PERSON_NAME] [PERSON_NAME]"
click at [289, 191] on button "Save" at bounding box center [288, 190] width 23 height 11
